Goal: Transaction & Acquisition: Purchase product/service

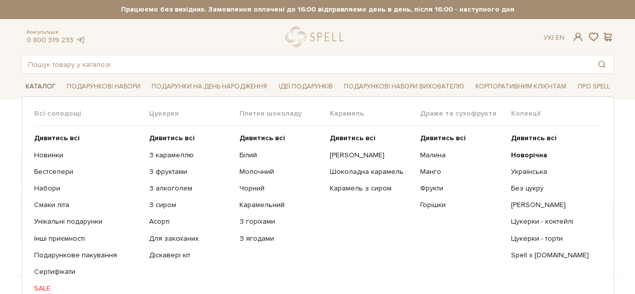
click at [39, 84] on link "Каталог" at bounding box center [41, 87] width 38 height 16
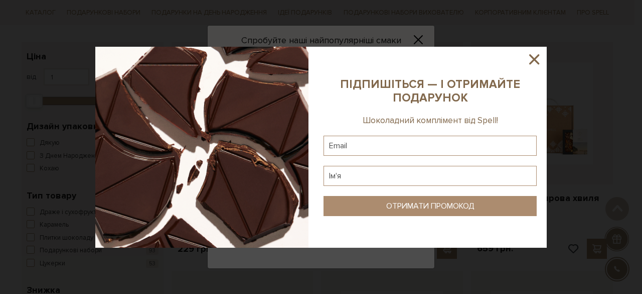
click at [533, 58] on icon at bounding box center [535, 59] width 10 height 10
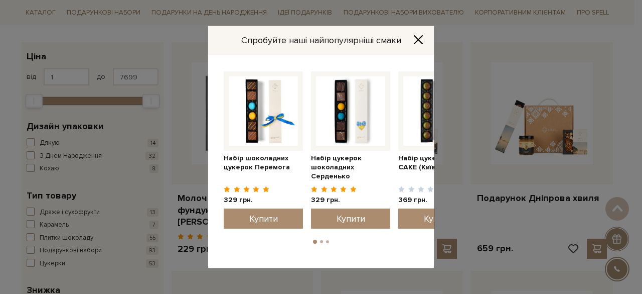
click at [422, 36] on icon "Close" at bounding box center [419, 40] width 10 height 10
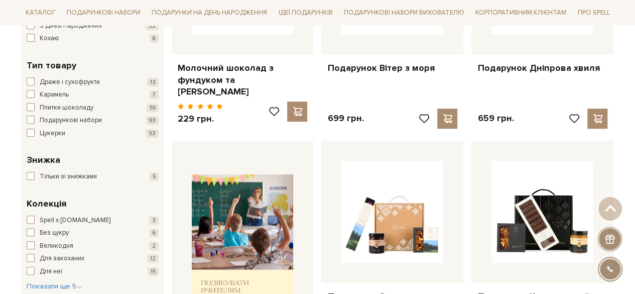
scroll to position [301, 0]
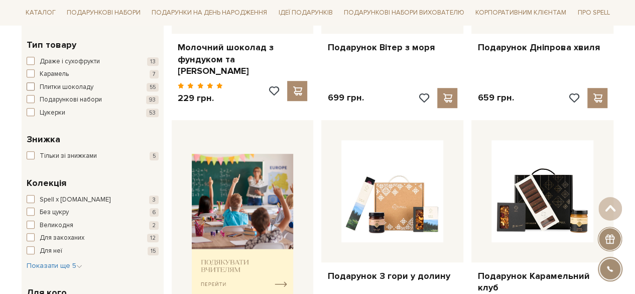
click at [31, 84] on span "button" at bounding box center [31, 86] width 8 height 8
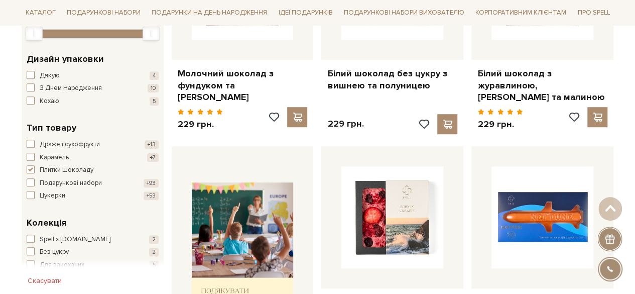
scroll to position [351, 0]
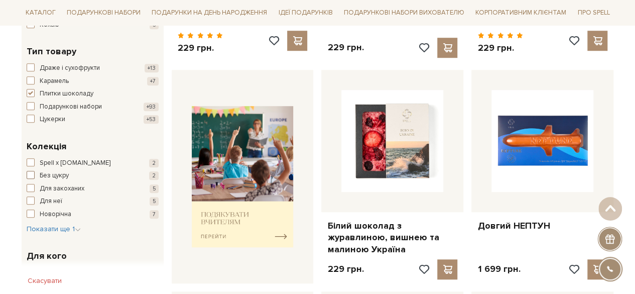
click at [31, 174] on span "button" at bounding box center [31, 175] width 8 height 8
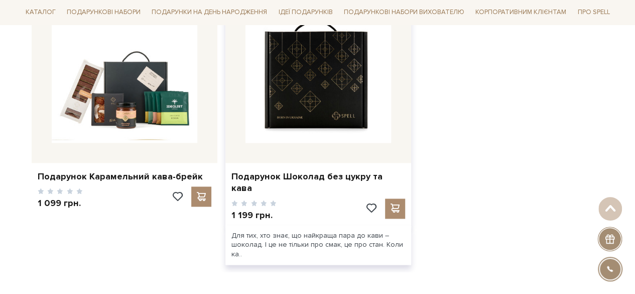
scroll to position [703, 0]
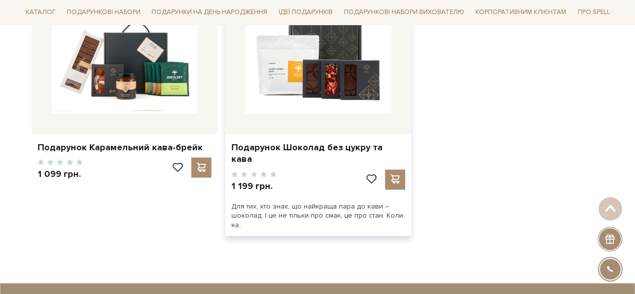
click at [316, 196] on div "Для тих, хто знає, що найкраща пара до кави – шоколад. І це не тільки про смак,…" at bounding box center [318, 216] width 186 height 40
click at [327, 142] on link "Подарунок Шоколад без цукру та кава" at bounding box center [318, 154] width 174 height 24
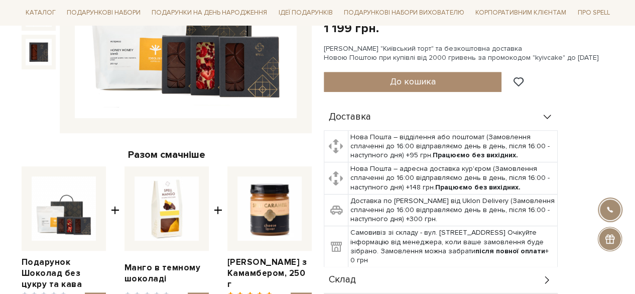
scroll to position [351, 0]
